Goal: Information Seeking & Learning: Learn about a topic

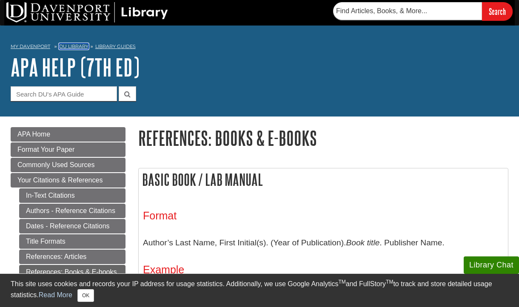
click at [71, 47] on link "DU Library" at bounding box center [73, 46] width 29 height 6
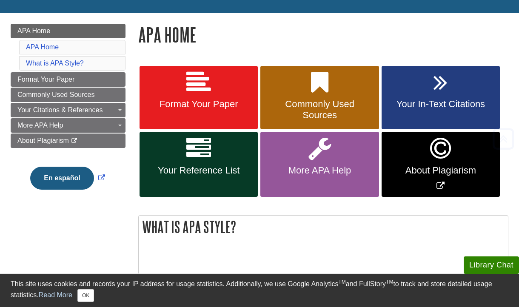
scroll to position [110, 0]
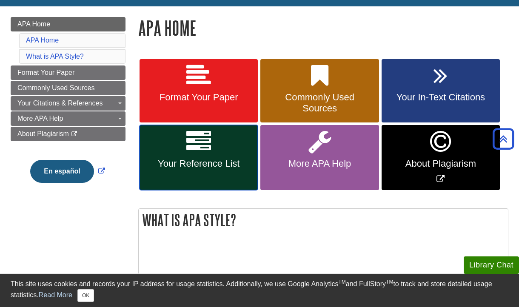
click at [207, 168] on link "Your Reference List" at bounding box center [199, 157] width 118 height 65
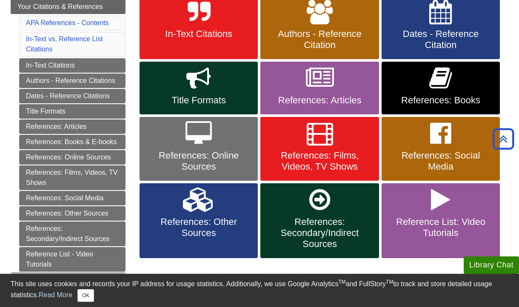
scroll to position [173, 0]
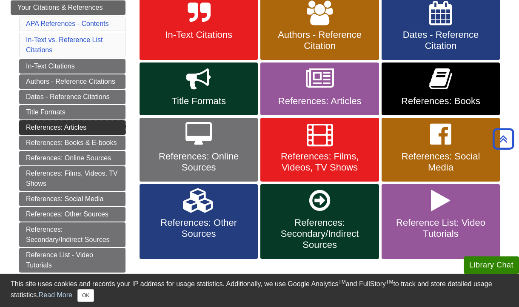
click at [83, 125] on link "References: Articles" at bounding box center [72, 127] width 106 height 14
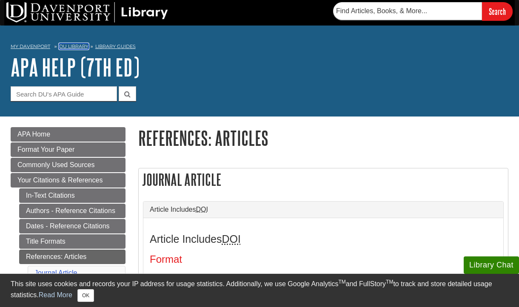
click at [70, 48] on link "DU Library" at bounding box center [73, 46] width 29 height 6
